Goal: Information Seeking & Learning: Learn about a topic

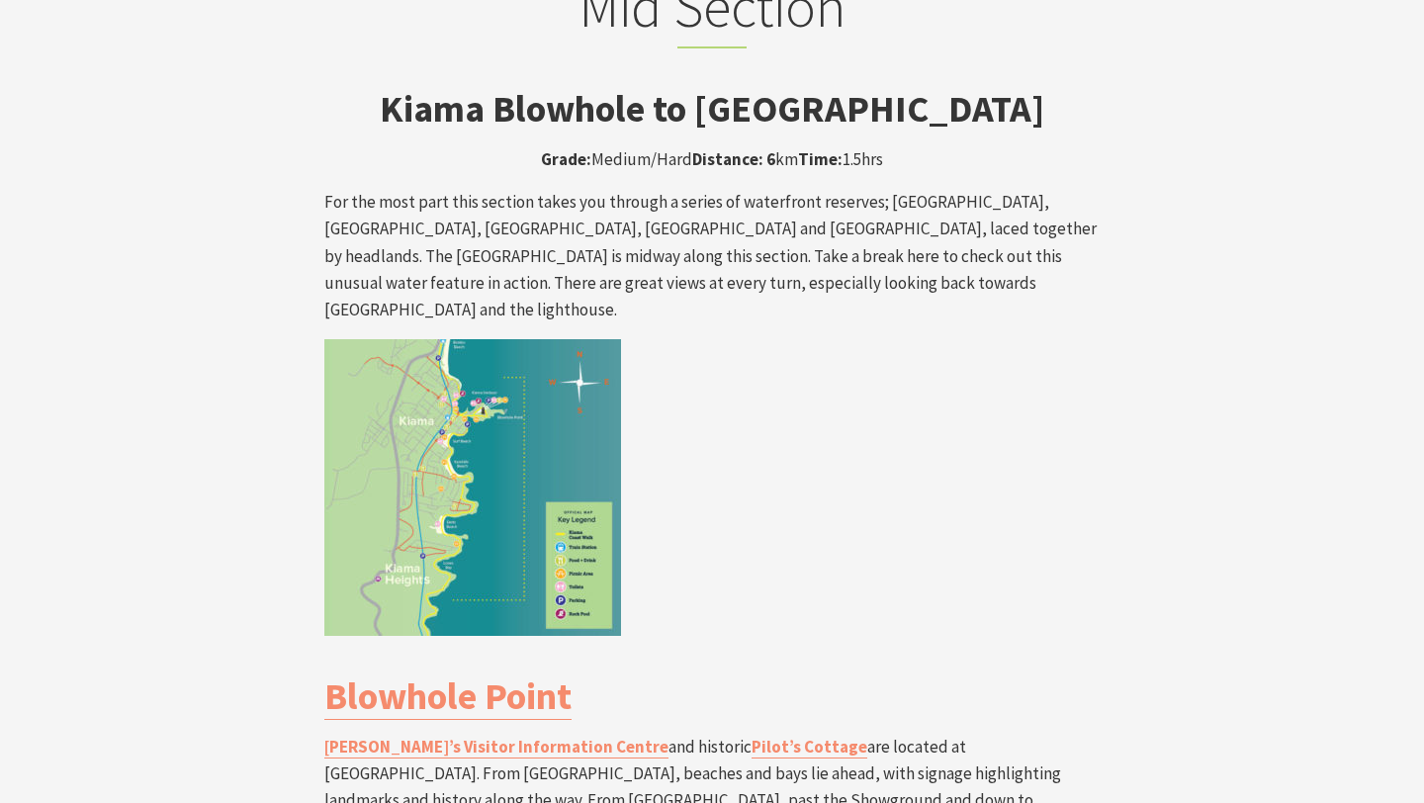
scroll to position [3250, 0]
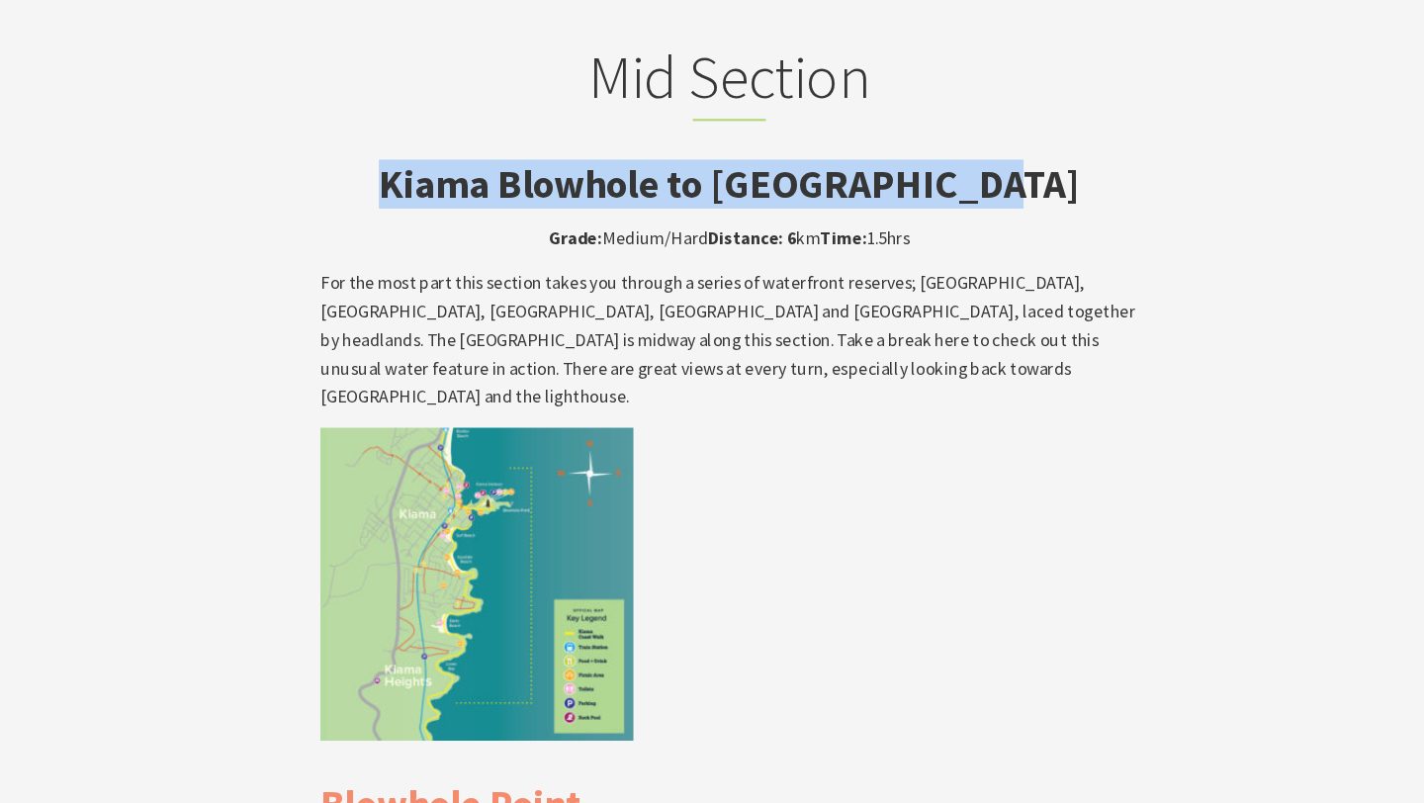
drag, startPoint x: 1005, startPoint y: 110, endPoint x: 431, endPoint y: 115, distance: 573.5
click at [431, 194] on h3 "Kiama Blowhole to [GEOGRAPHIC_DATA]" at bounding box center [711, 216] width 775 height 45
copy strong "Kiama Blowhole to [GEOGRAPHIC_DATA]"
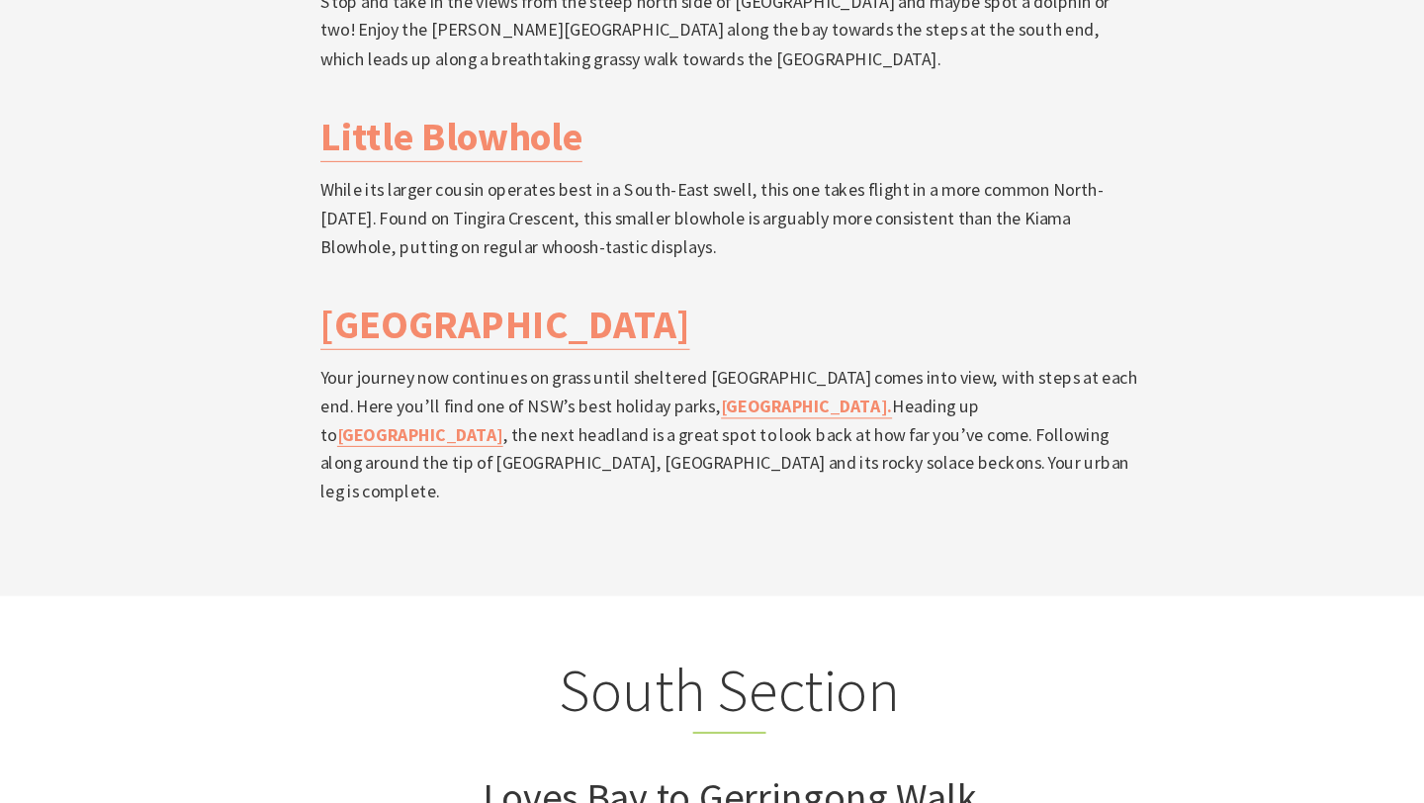
scroll to position [4704, 0]
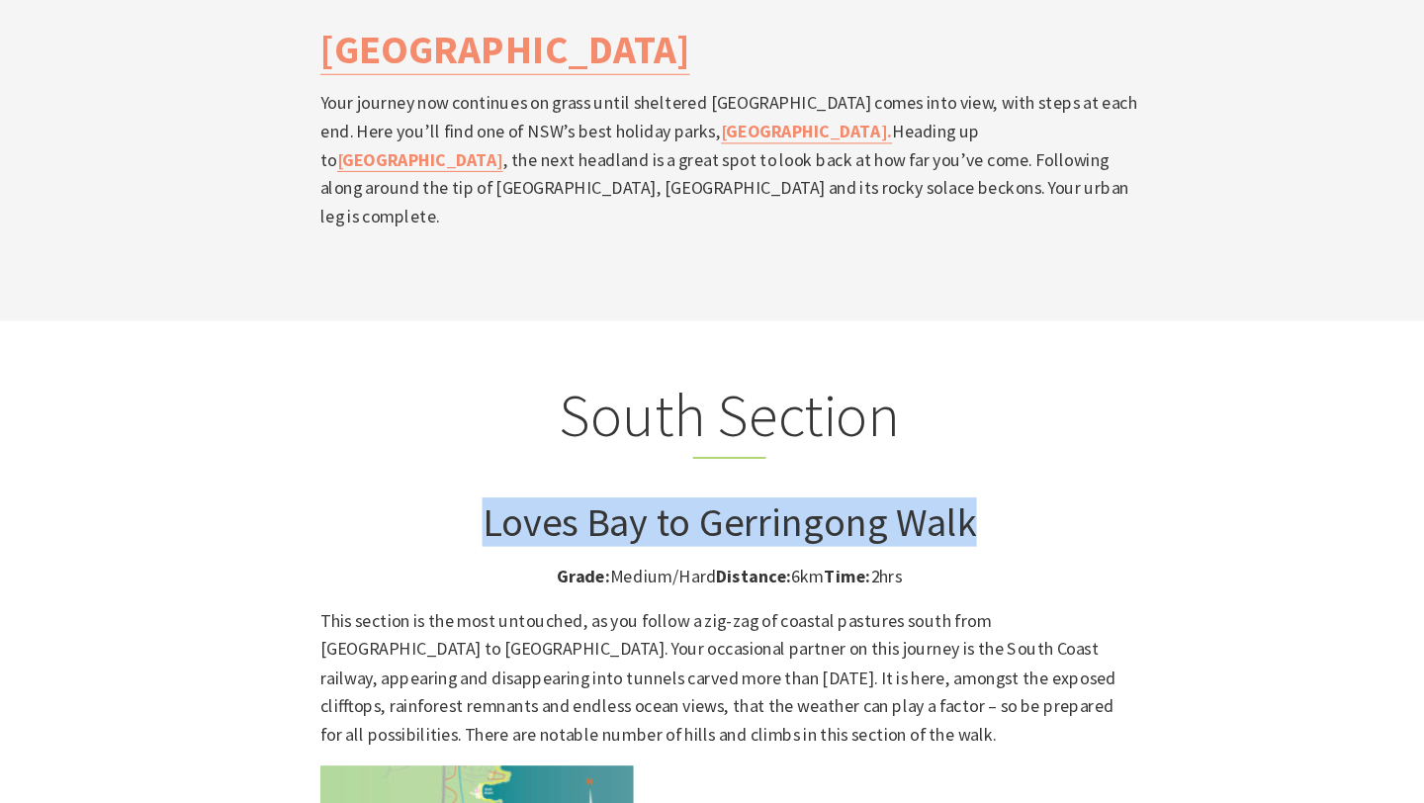
drag, startPoint x: 943, startPoint y: 350, endPoint x: 481, endPoint y: 353, distance: 461.7
click at [481, 514] on h3 "Loves Bay to Gerringong Walk" at bounding box center [711, 536] width 775 height 45
copy h3 "Loves Bay to Gerringong Walk"
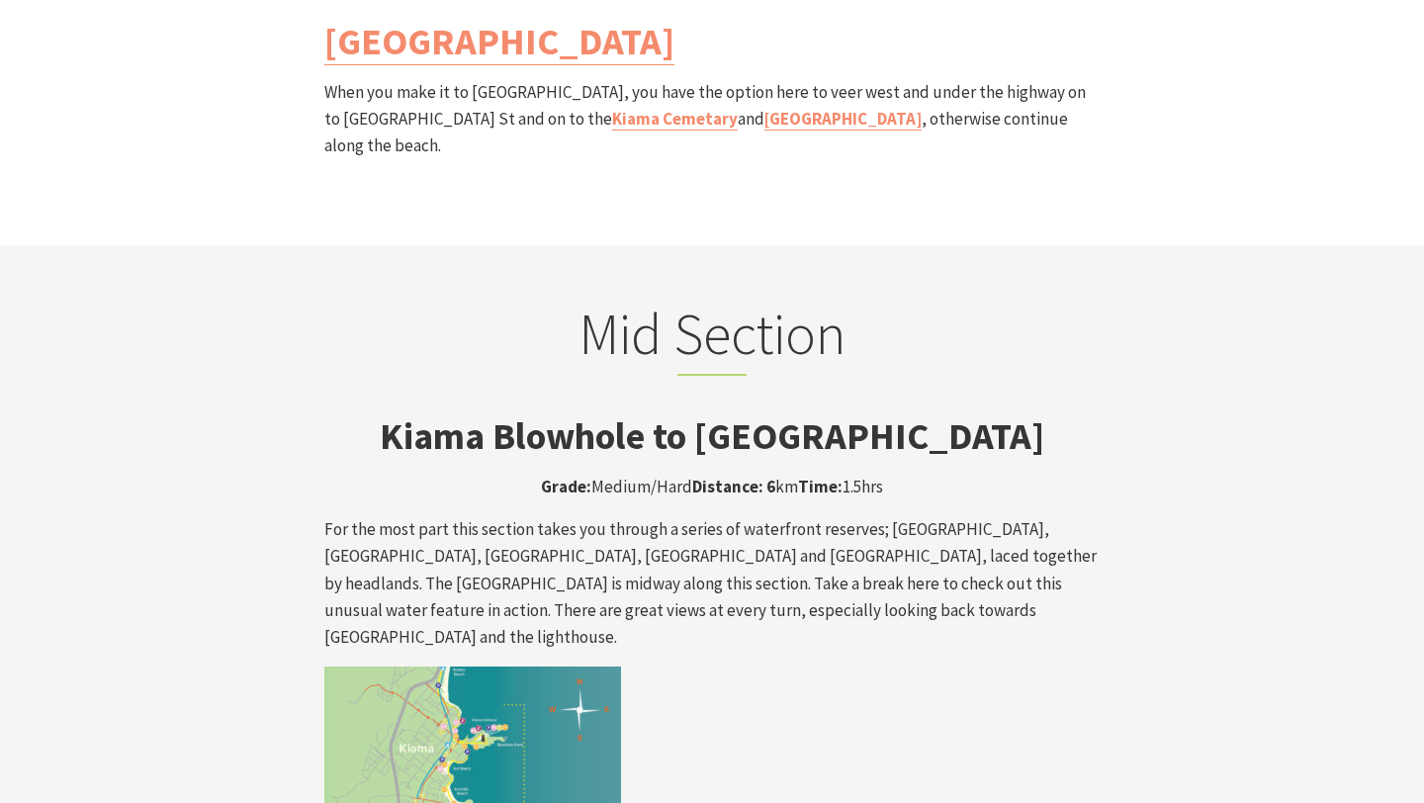
scroll to position [3079, 0]
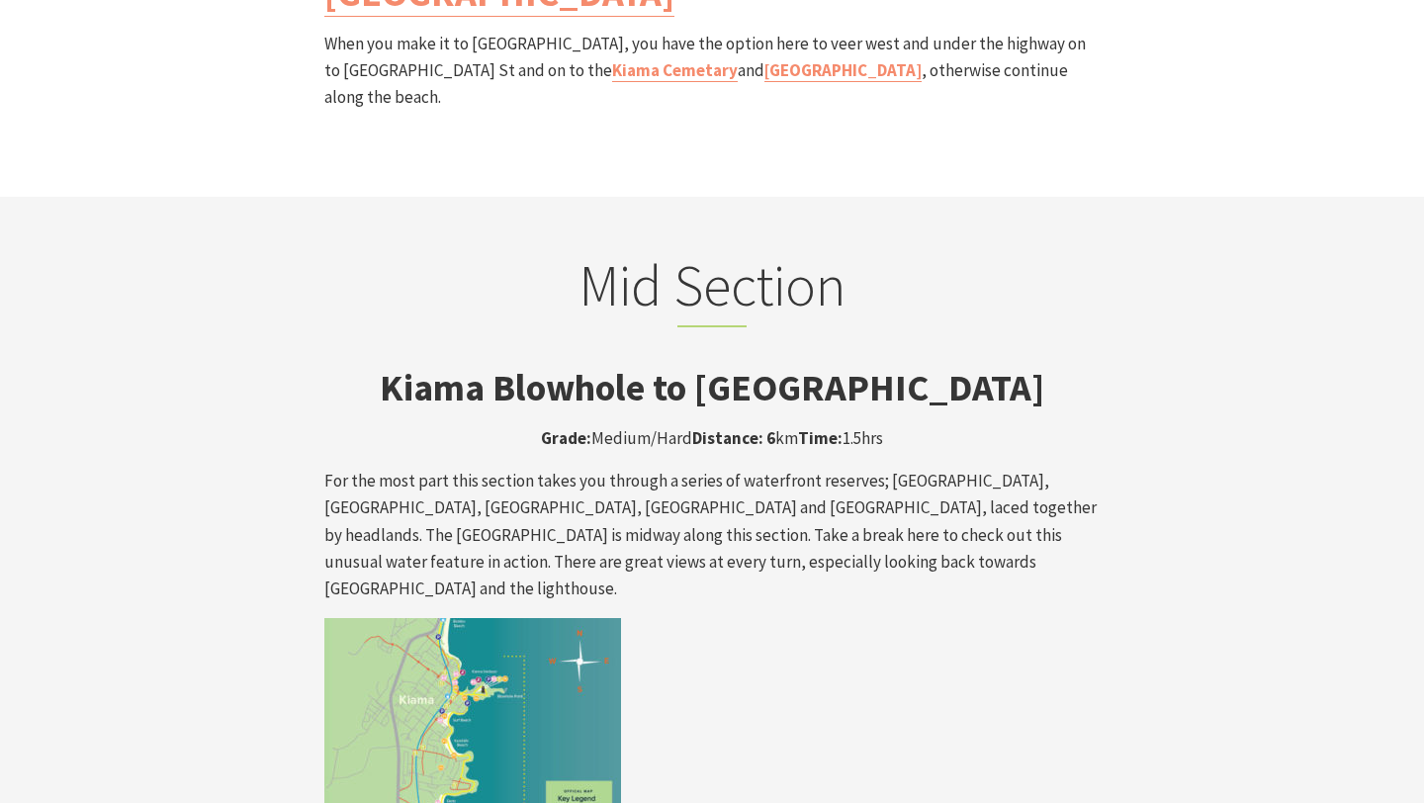
click at [964, 364] on strong "Kiama Blowhole to [GEOGRAPHIC_DATA]" at bounding box center [712, 387] width 664 height 46
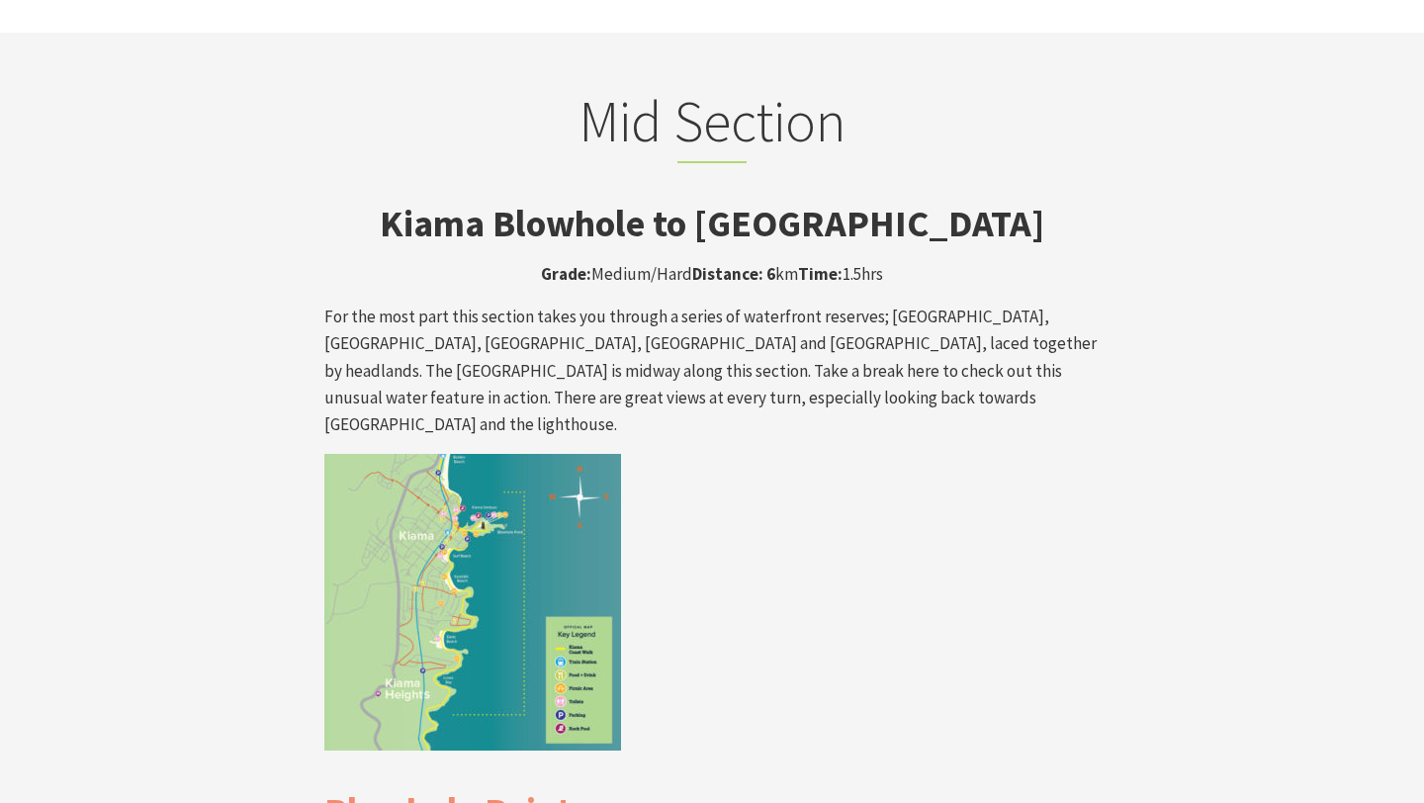
scroll to position [3128, 0]
